Goal: Task Accomplishment & Management: Manage account settings

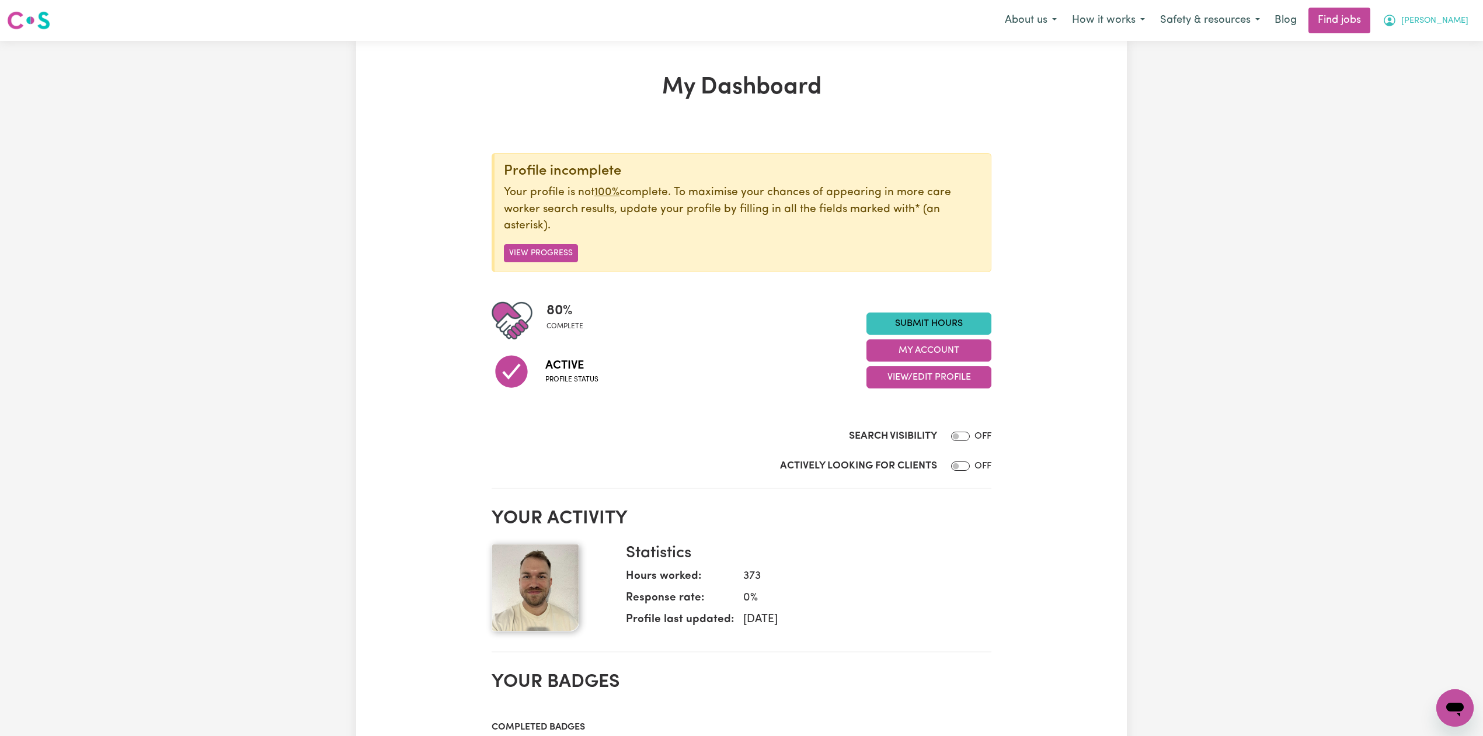
click at [1465, 22] on span "[PERSON_NAME]" at bounding box center [1434, 21] width 67 height 13
click at [1421, 83] on link "Logout" at bounding box center [1429, 89] width 92 height 22
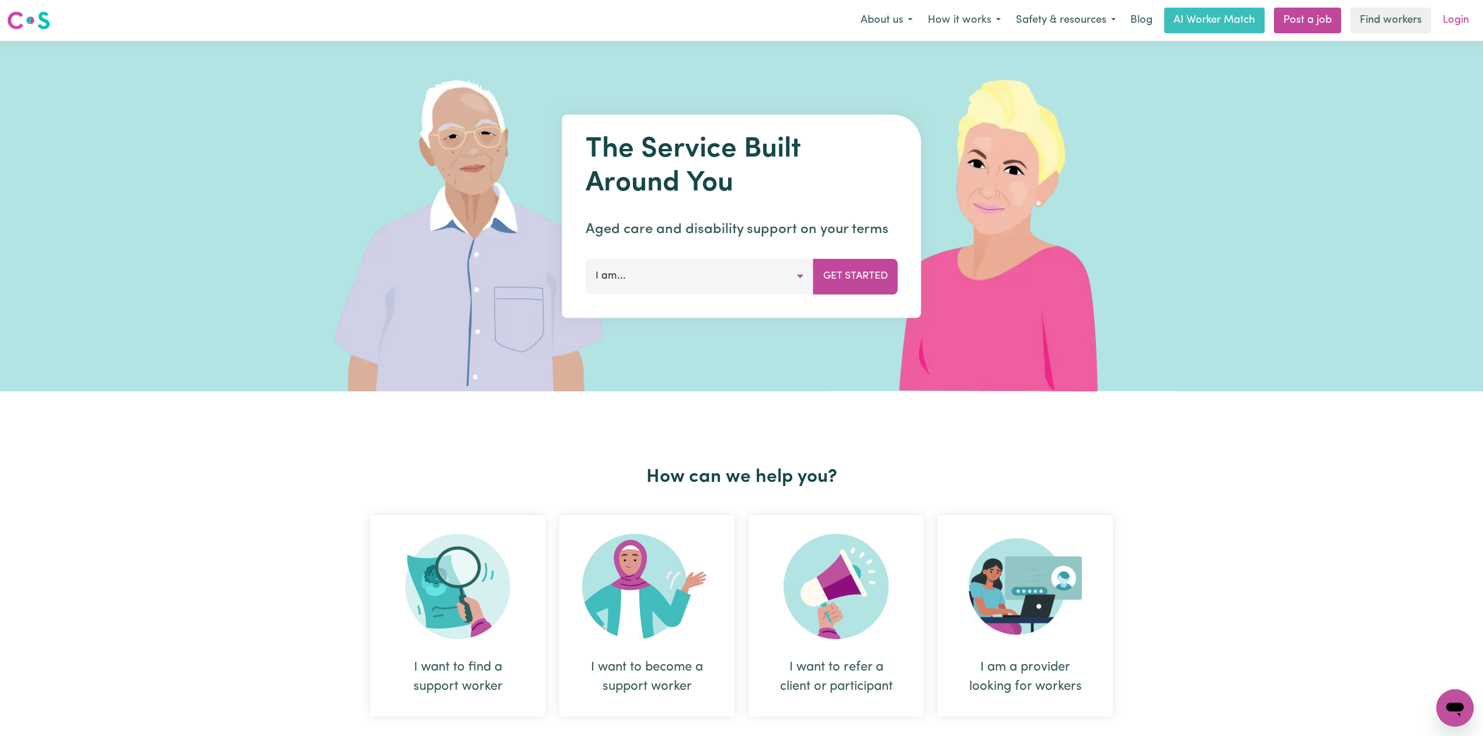
click at [1457, 16] on link "Login" at bounding box center [1456, 21] width 40 height 26
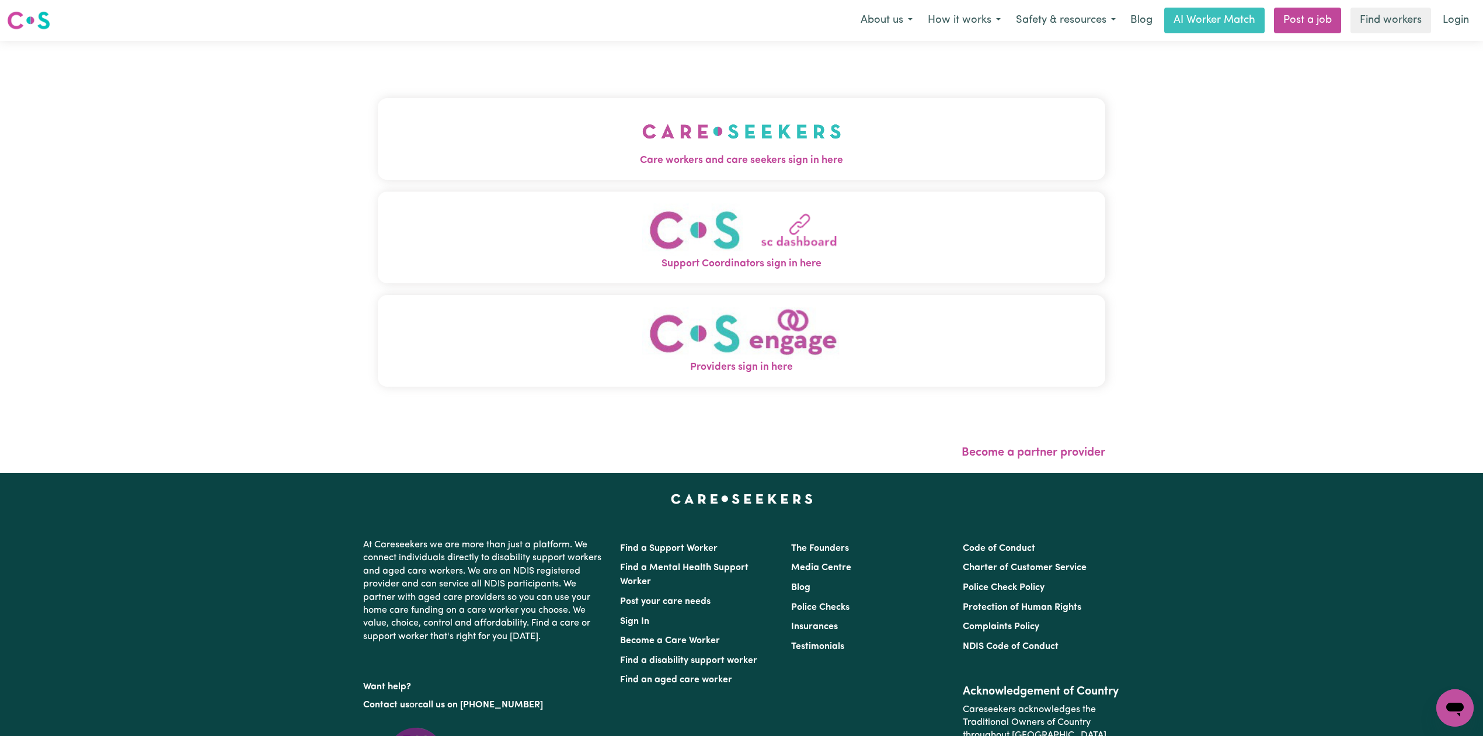
drag, startPoint x: 575, startPoint y: 26, endPoint x: 554, endPoint y: 131, distance: 107.2
click at [570, 38] on nav "Menu About us How it works Safety & resources Blog AI Worker Match Post a job F…" at bounding box center [741, 20] width 1483 height 41
click at [552, 132] on button "Care workers and care seekers sign in here" at bounding box center [742, 139] width 728 height 82
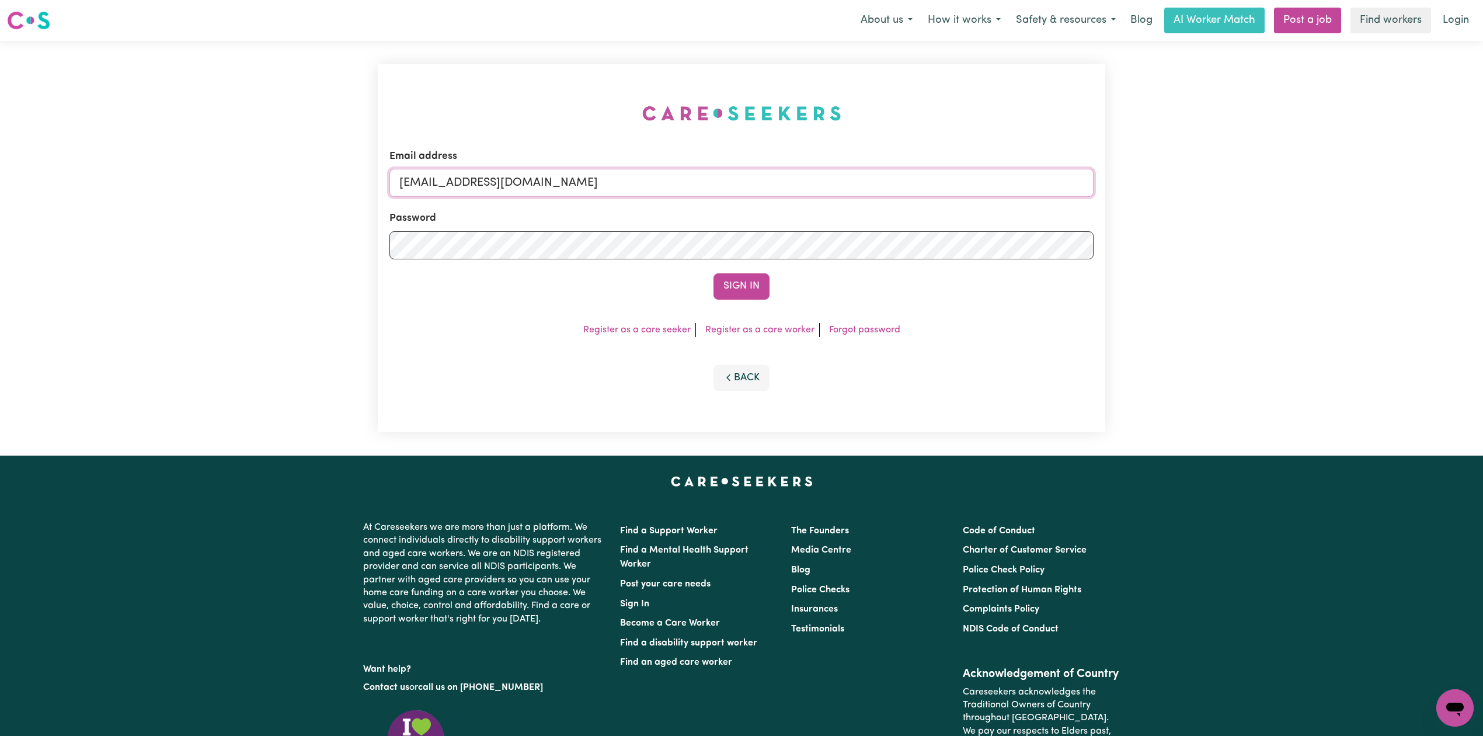
click at [645, 195] on input "[EMAIL_ADDRESS][DOMAIN_NAME]" at bounding box center [741, 183] width 704 height 28
drag, startPoint x: 468, startPoint y: 180, endPoint x: 805, endPoint y: 216, distance: 338.8
click at [805, 216] on form "Email address Superuser~[EMAIL_ADDRESS][DOMAIN_NAME] Password Sign In" at bounding box center [741, 224] width 704 height 151
click at [714, 273] on button "Sign In" at bounding box center [742, 286] width 56 height 26
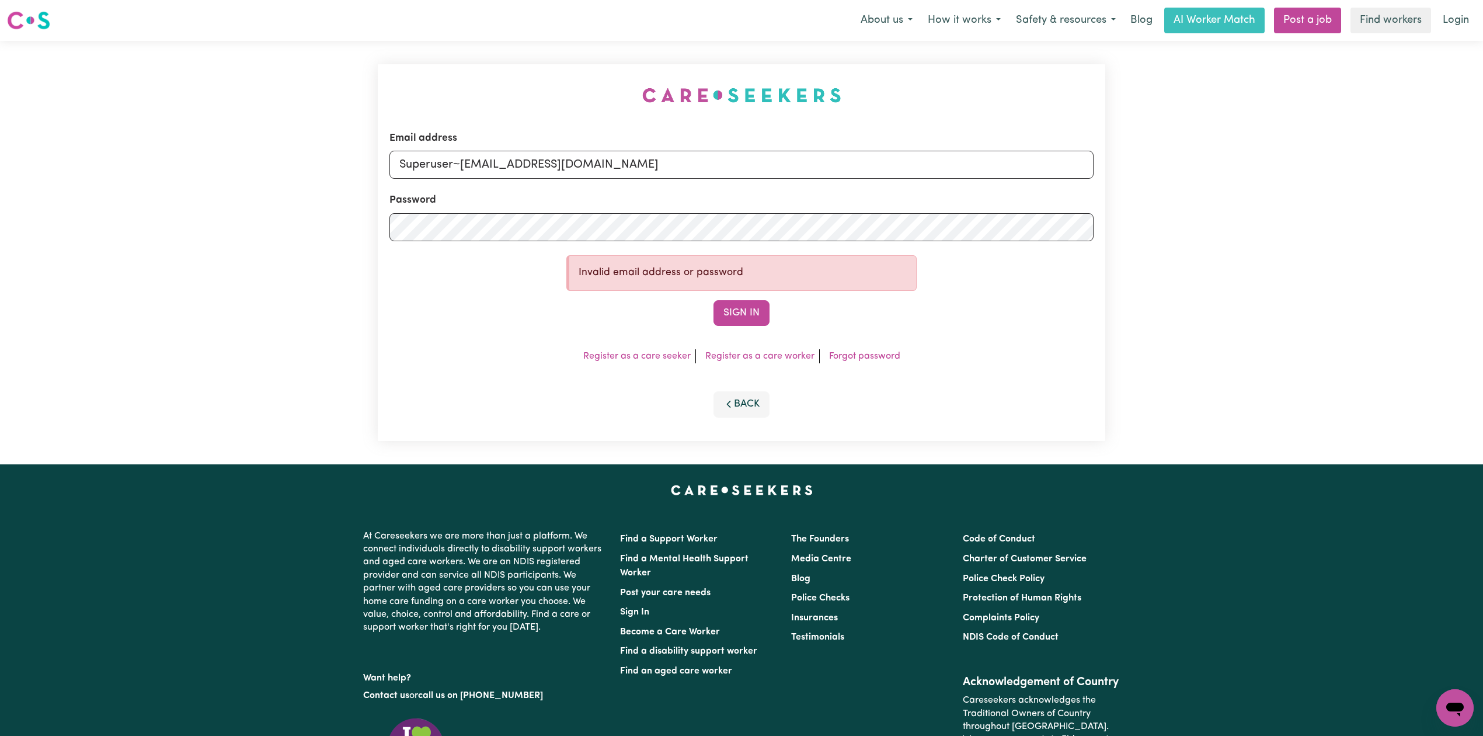
drag, startPoint x: 464, startPoint y: 167, endPoint x: 455, endPoint y: 286, distance: 119.4
click at [463, 167] on input "Superuser~[EMAIL_ADDRESS][DOMAIN_NAME]" at bounding box center [741, 165] width 704 height 28
type input "Superuser~[EMAIL_ADDRESS][DOMAIN_NAME]"
click at [714, 300] on button "Sign In" at bounding box center [742, 313] width 56 height 26
